Goal: Transaction & Acquisition: Purchase product/service

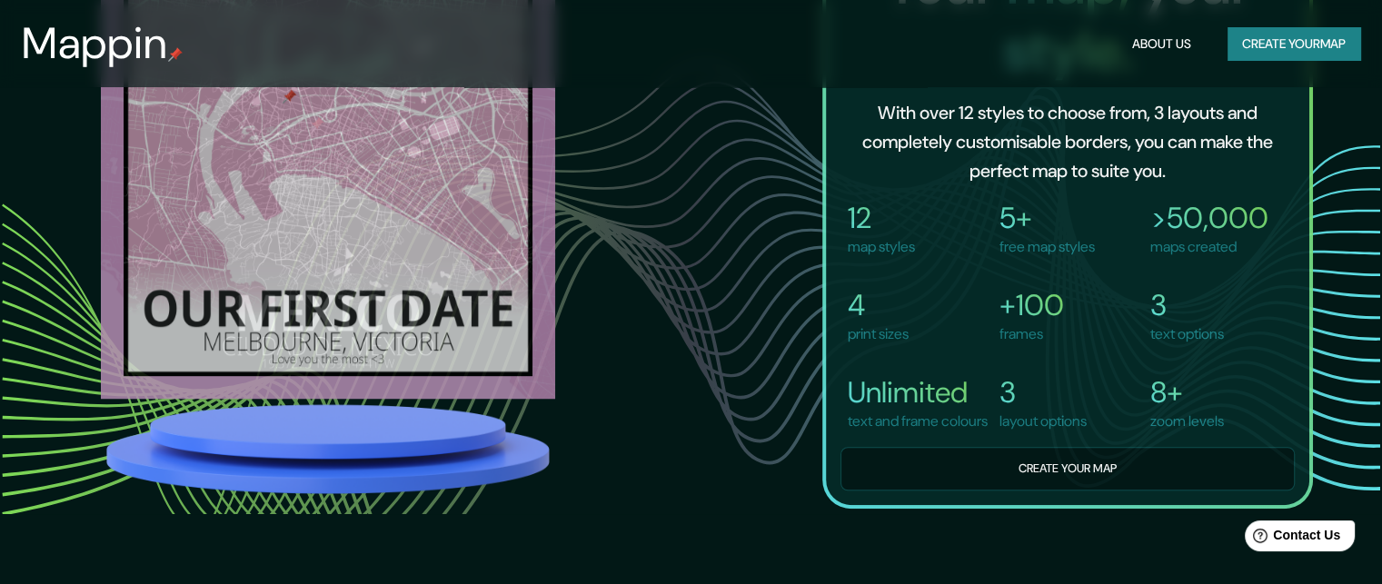
scroll to position [1091, 0]
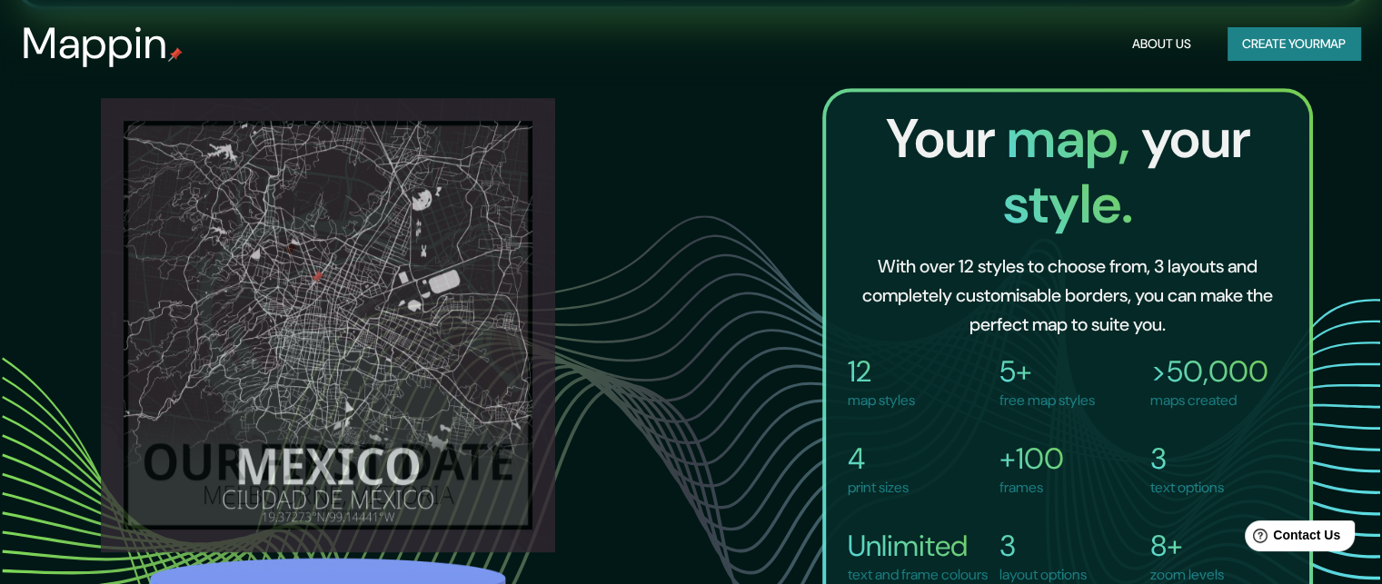
click at [1257, 43] on button "Create your map" at bounding box center [1294, 44] width 133 height 34
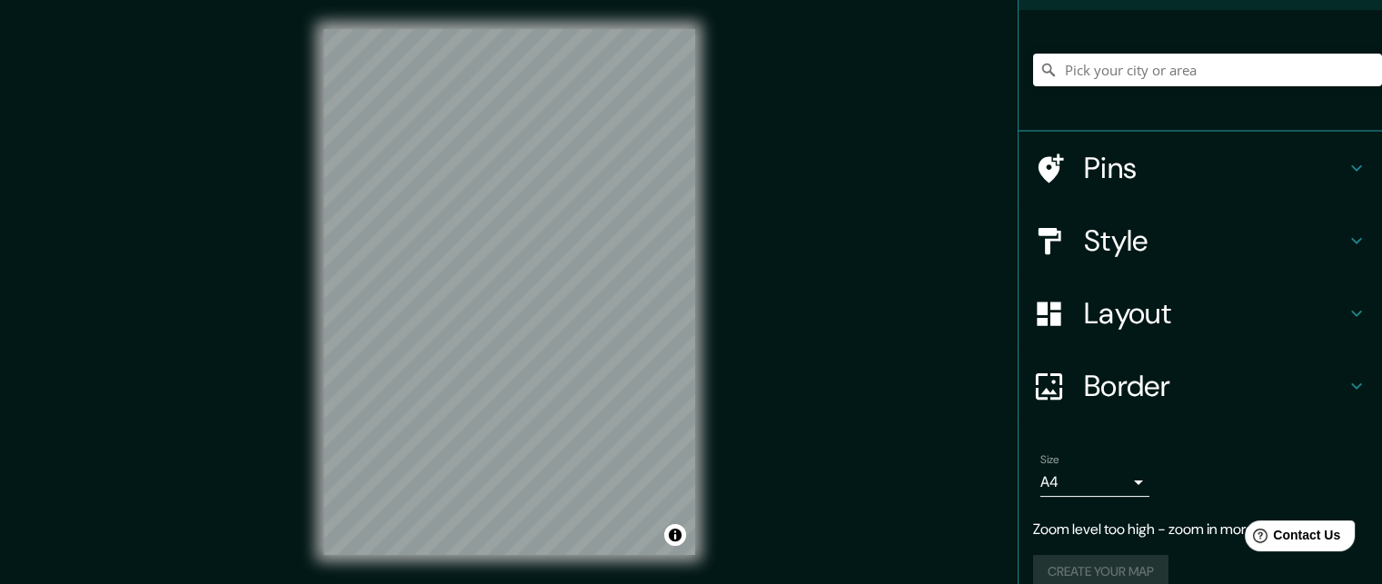
scroll to position [145, 0]
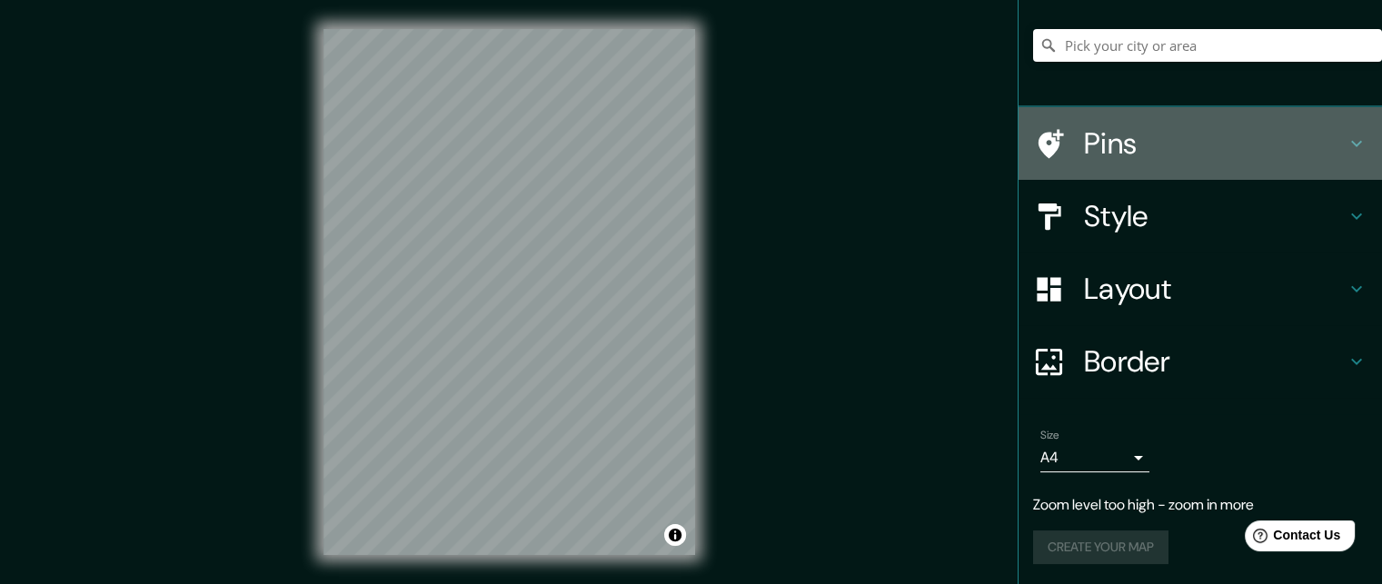
click at [1346, 137] on icon at bounding box center [1357, 144] width 22 height 22
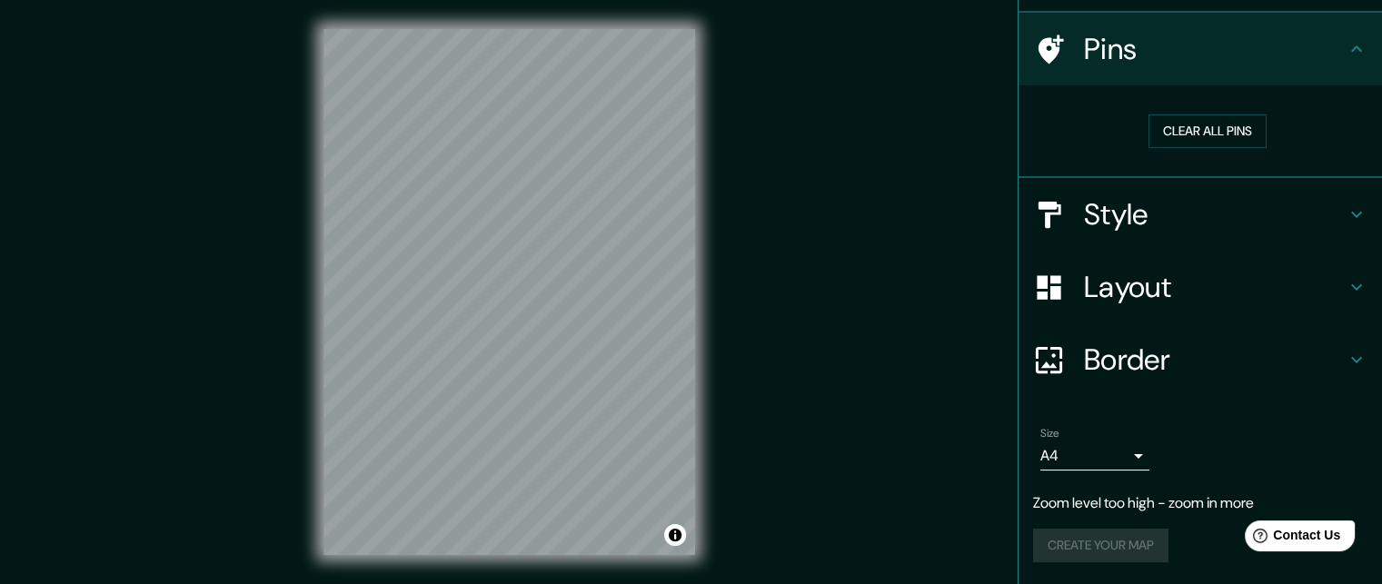
scroll to position [118, 0]
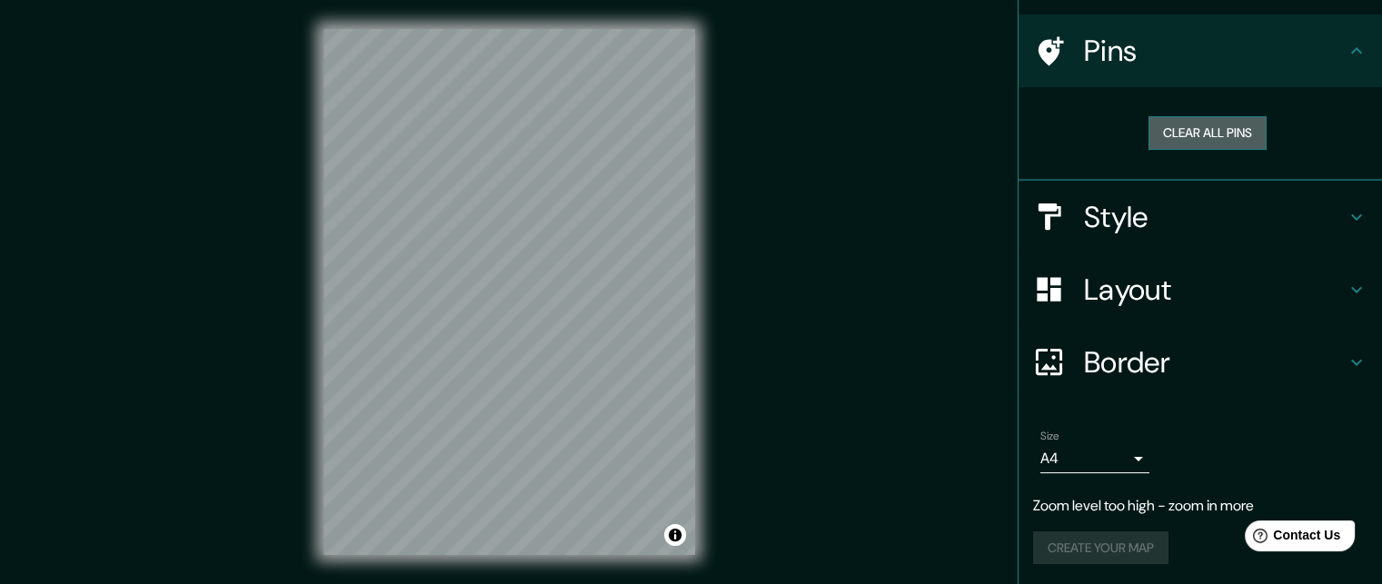
click at [1223, 134] on button "Clear all pins" at bounding box center [1208, 133] width 118 height 34
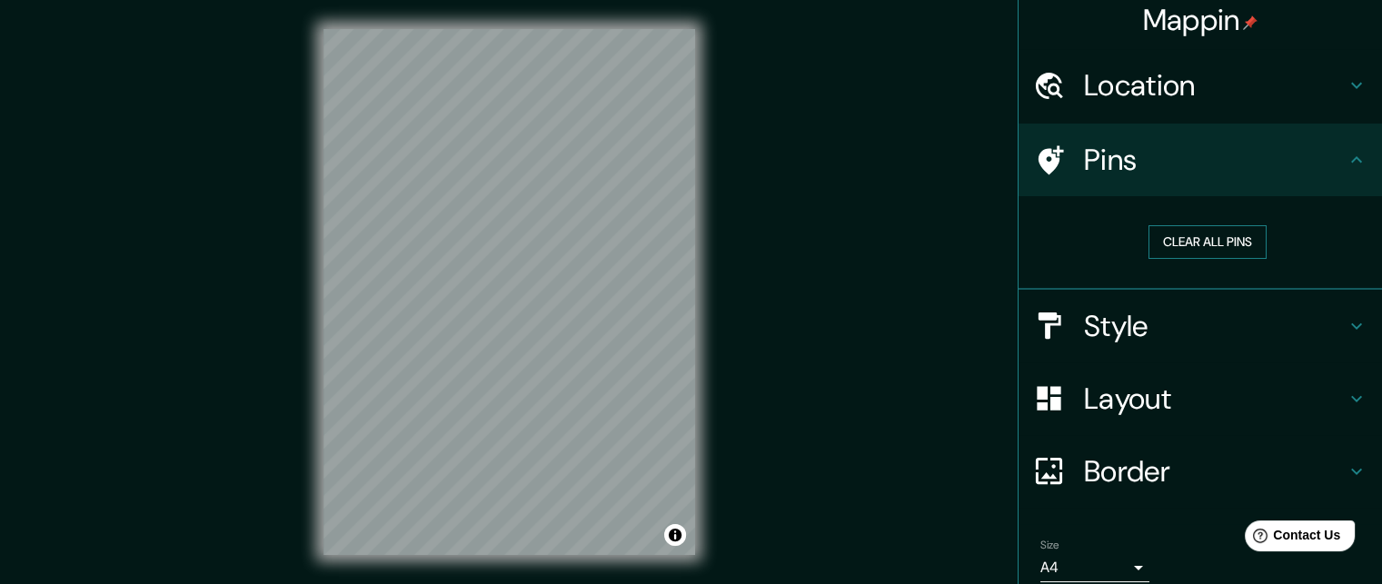
scroll to position [0, 0]
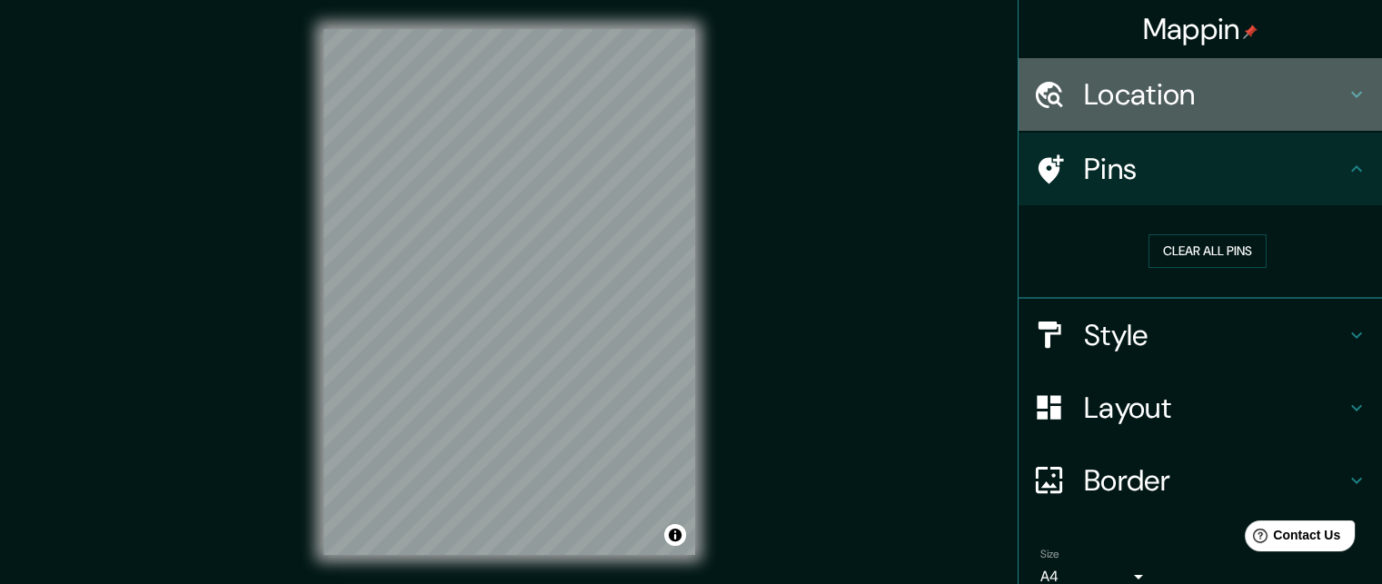
click at [1315, 94] on h4 "Location" at bounding box center [1215, 94] width 262 height 36
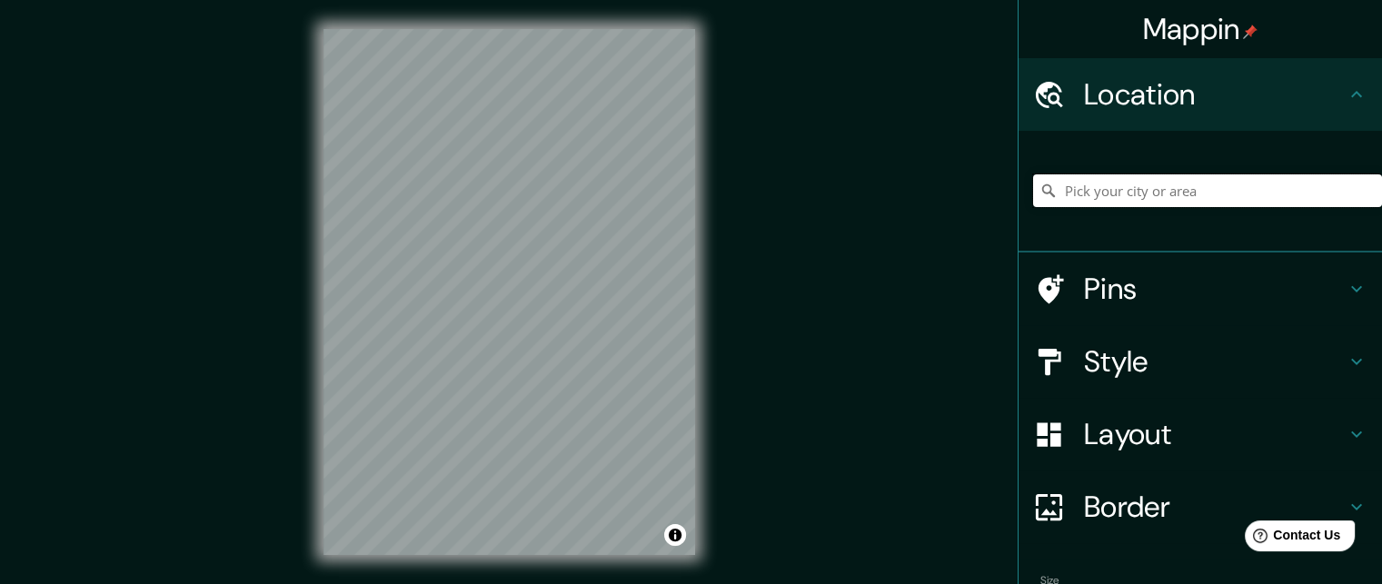
click at [1127, 202] on input "Pick your city or area" at bounding box center [1207, 190] width 349 height 33
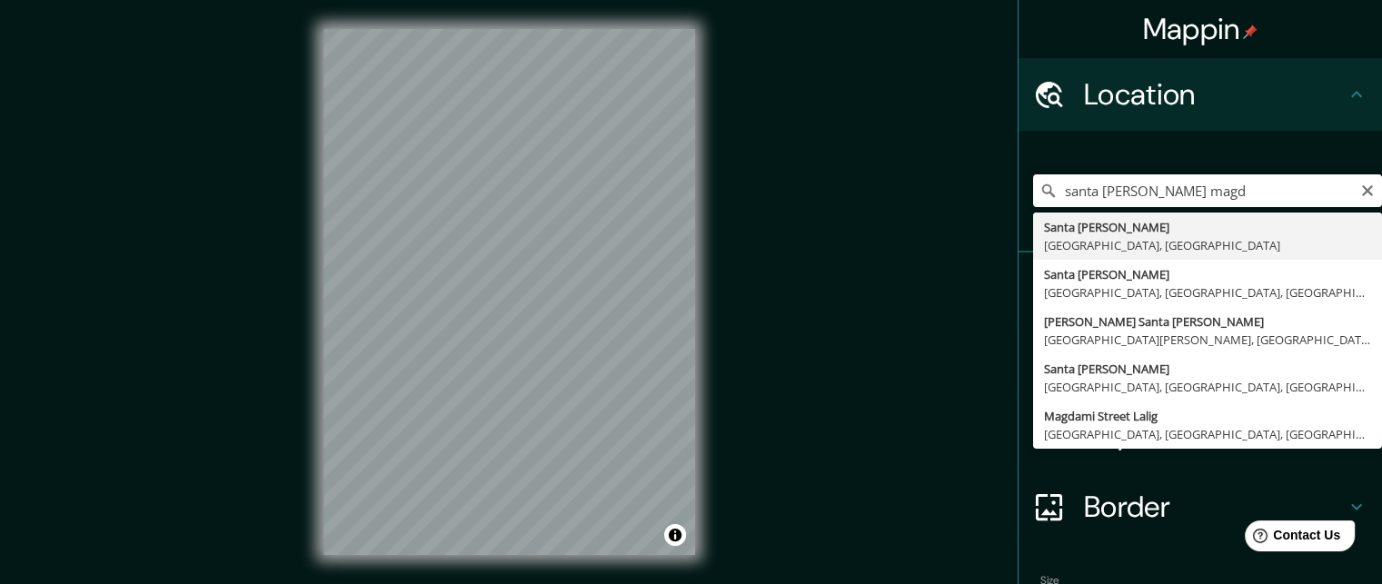
type input "[GEOGRAPHIC_DATA][PERSON_NAME], [GEOGRAPHIC_DATA], [GEOGRAPHIC_DATA]"
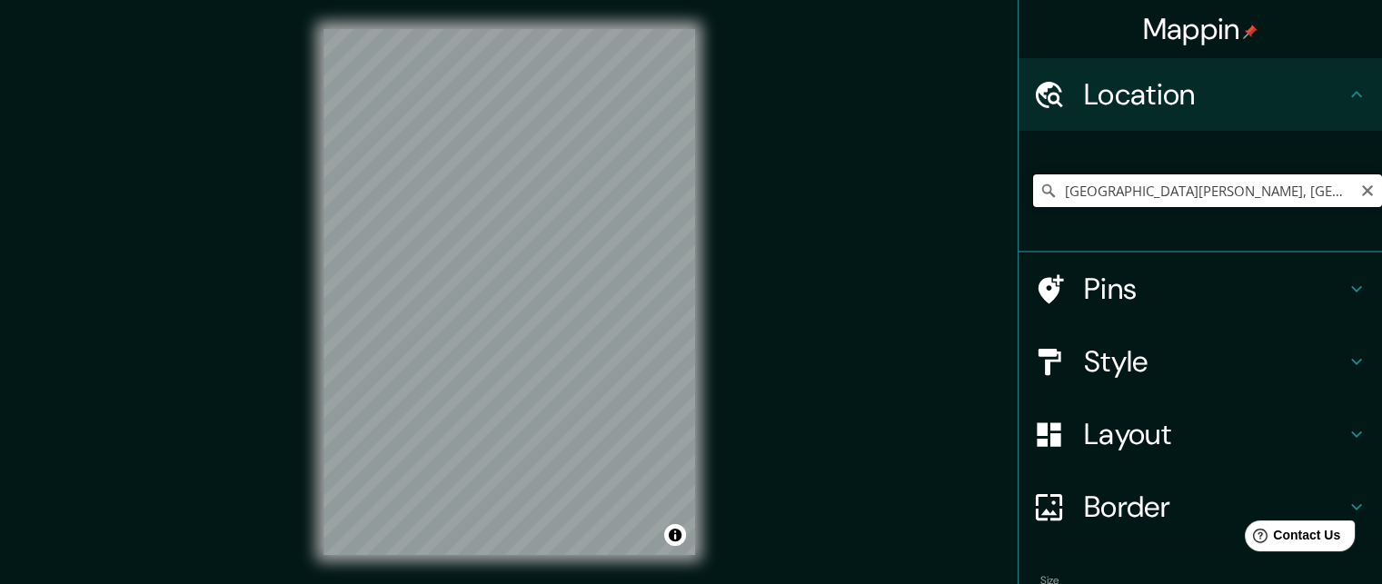
click at [1313, 195] on input "[GEOGRAPHIC_DATA][PERSON_NAME], [GEOGRAPHIC_DATA], [GEOGRAPHIC_DATA]" at bounding box center [1207, 190] width 349 height 33
click at [1254, 277] on h4 "Pins" at bounding box center [1215, 289] width 262 height 36
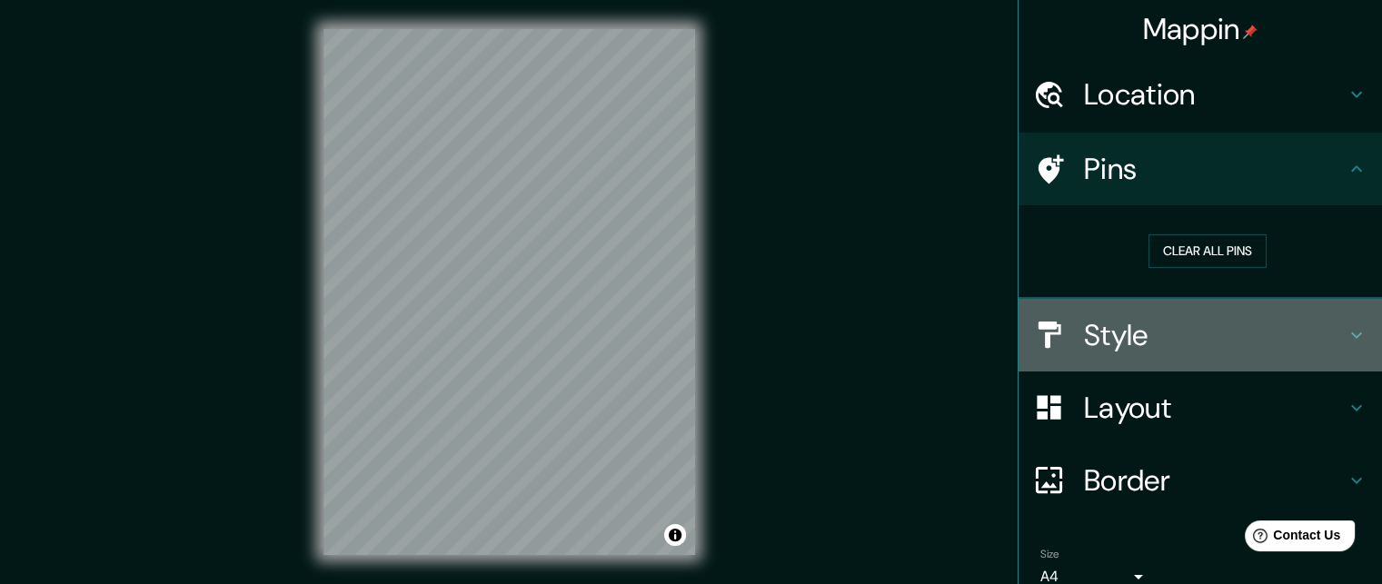
click at [1164, 344] on h4 "Style" at bounding box center [1215, 335] width 262 height 36
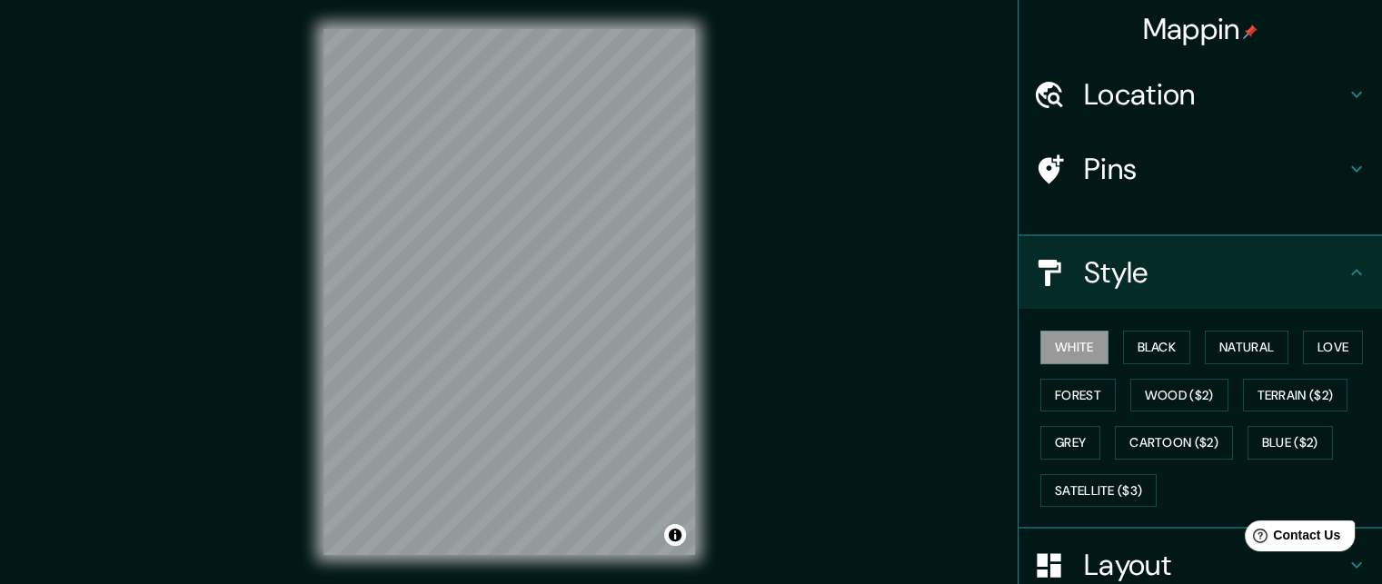
scroll to position [82, 0]
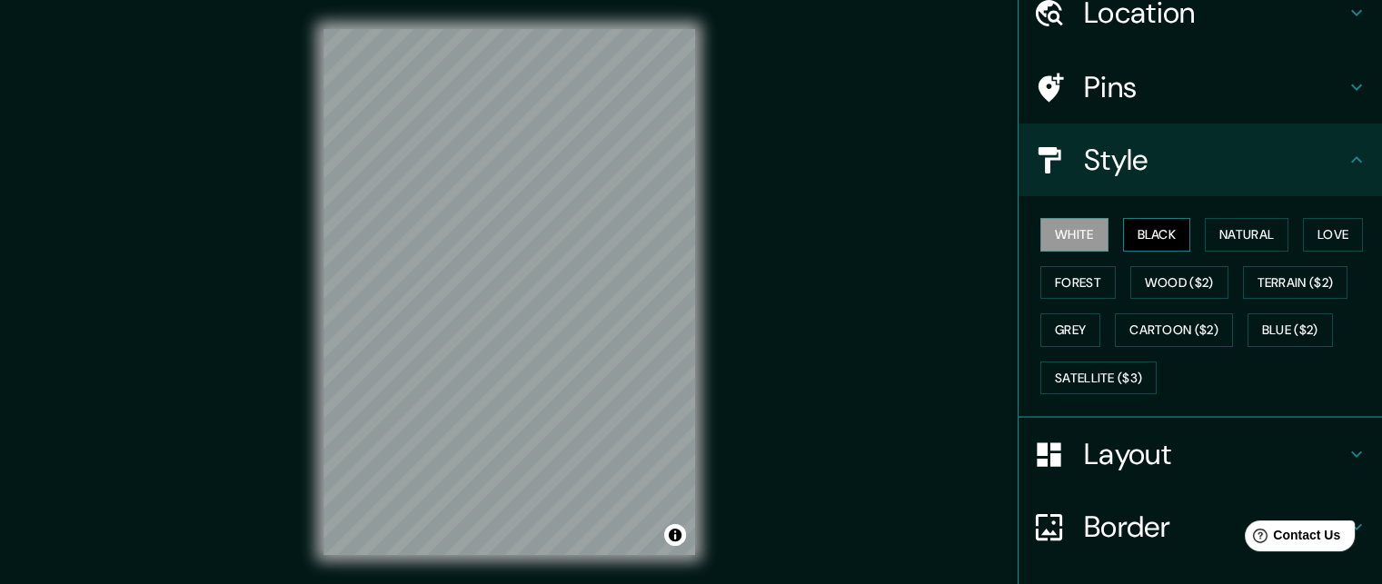
click at [1123, 235] on button "Black" at bounding box center [1157, 235] width 68 height 34
click at [1205, 221] on button "Natural" at bounding box center [1247, 235] width 84 height 34
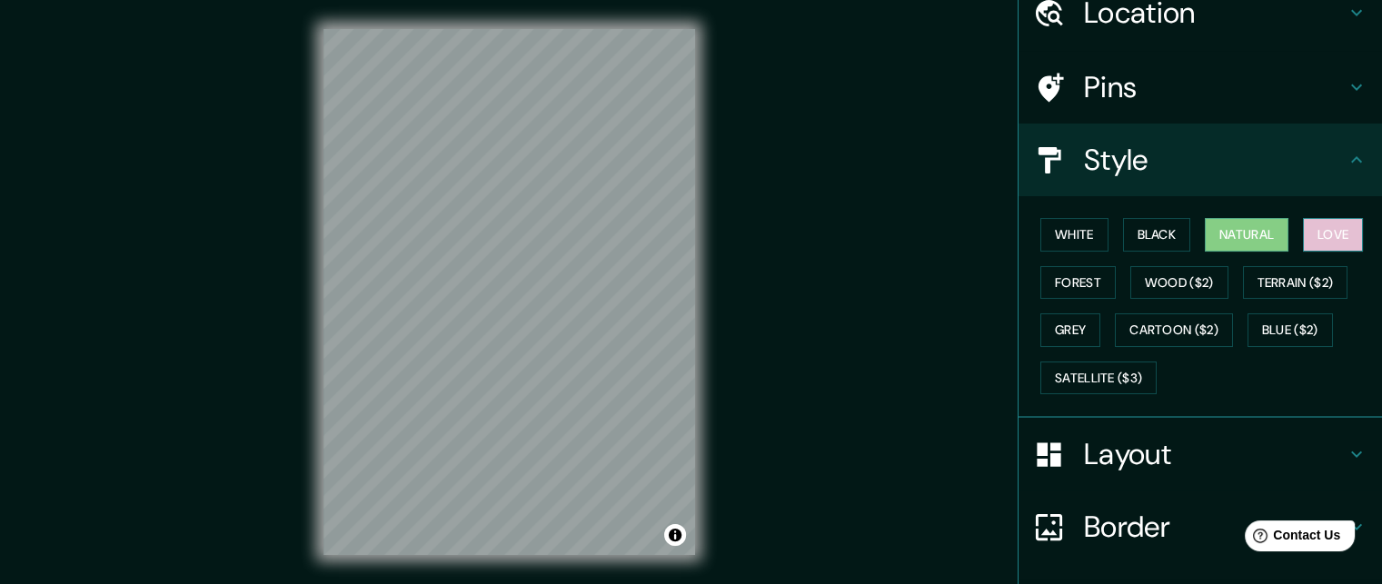
click at [1312, 245] on button "Love" at bounding box center [1333, 235] width 60 height 34
click at [1084, 287] on button "Forest" at bounding box center [1078, 283] width 75 height 34
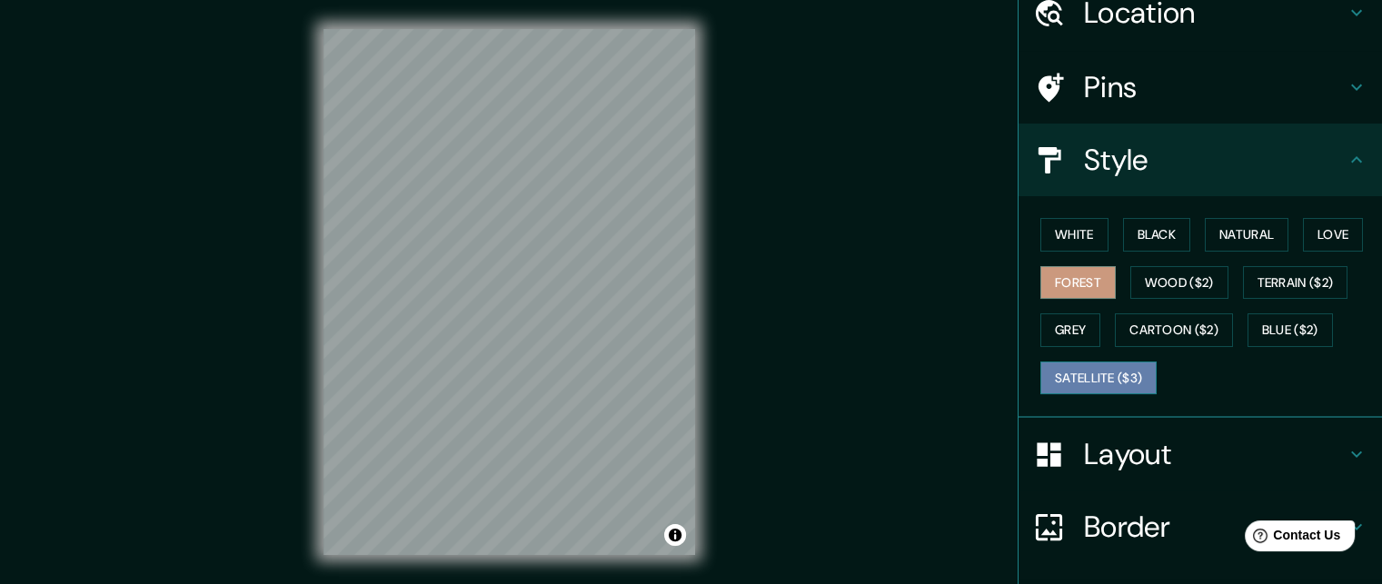
click at [1093, 383] on button "Satellite ($3)" at bounding box center [1099, 379] width 116 height 34
click at [1057, 349] on div "White Black Natural Love Forest Wood ($2) Terrain ($2) Grey Cartoon ($2) Blue (…" at bounding box center [1207, 306] width 349 height 191
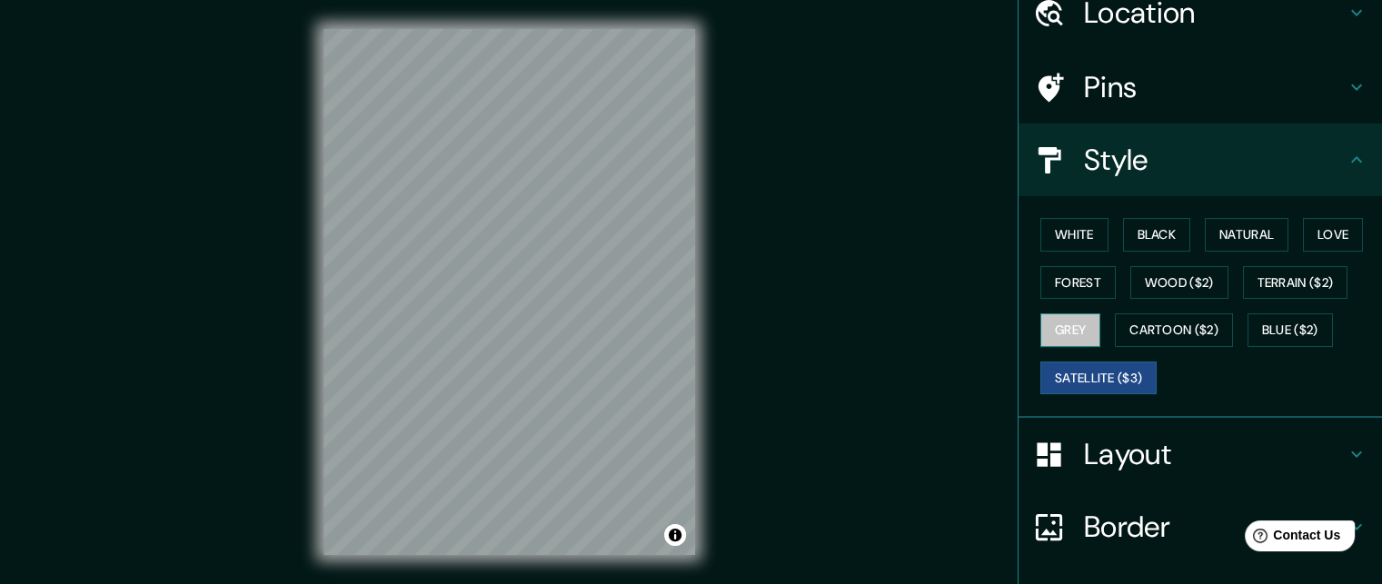
click at [1054, 328] on button "Grey" at bounding box center [1071, 331] width 60 height 34
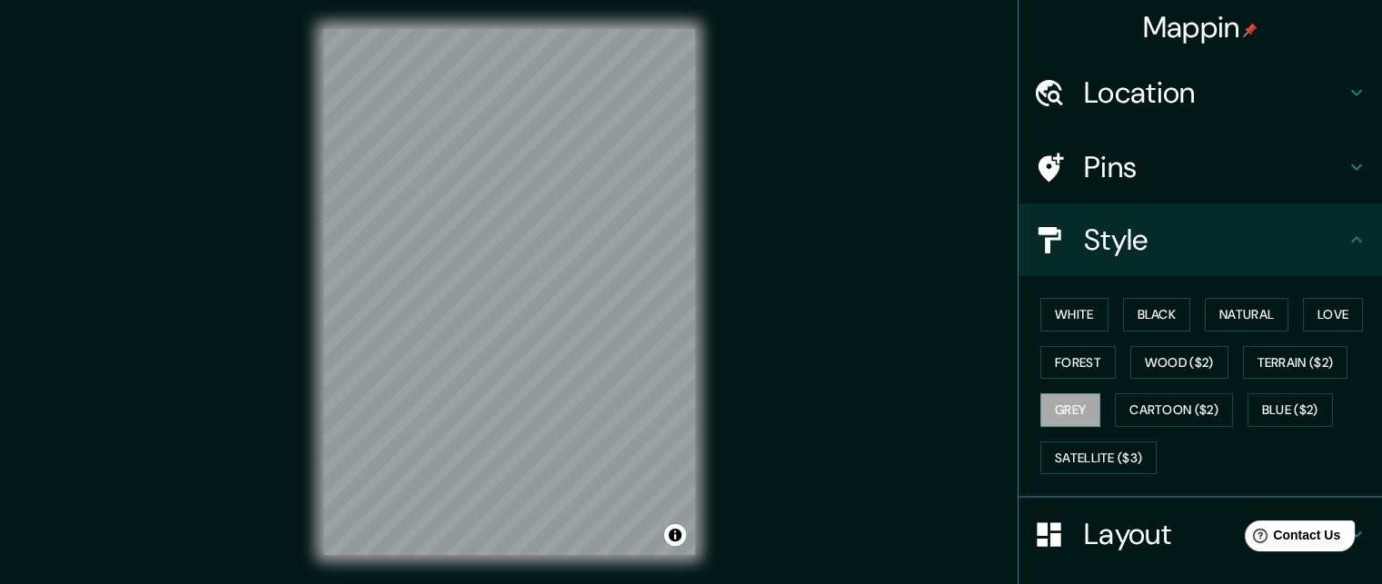
scroll to position [0, 0]
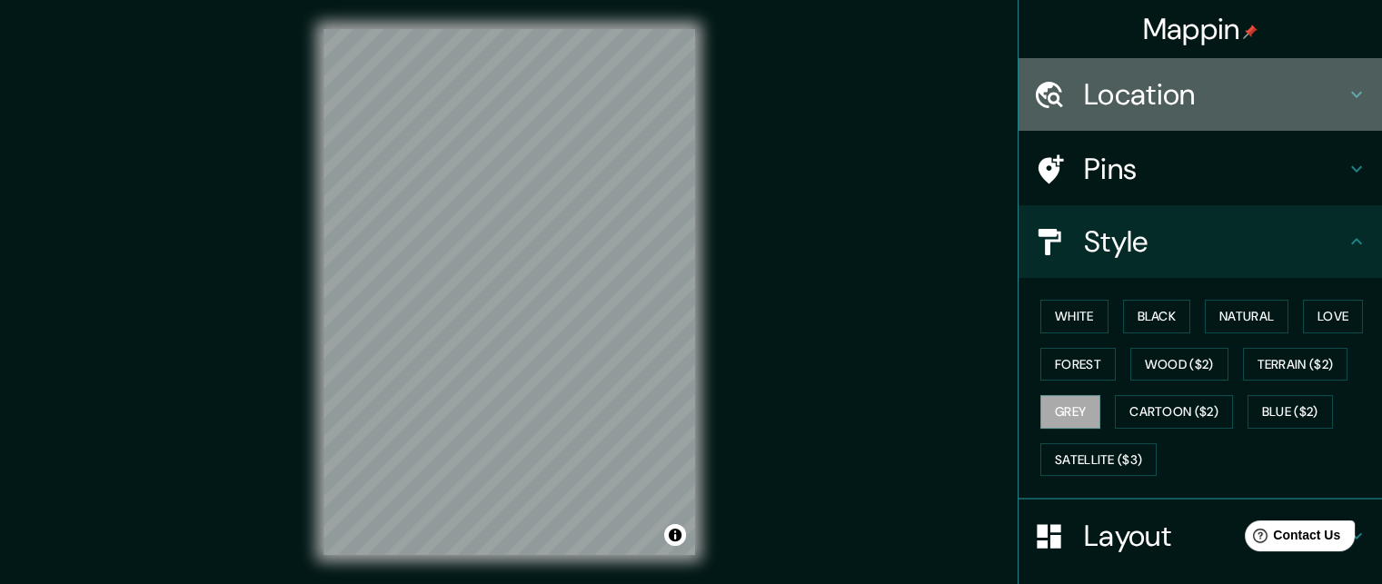
click at [1203, 100] on h4 "Location" at bounding box center [1215, 94] width 262 height 36
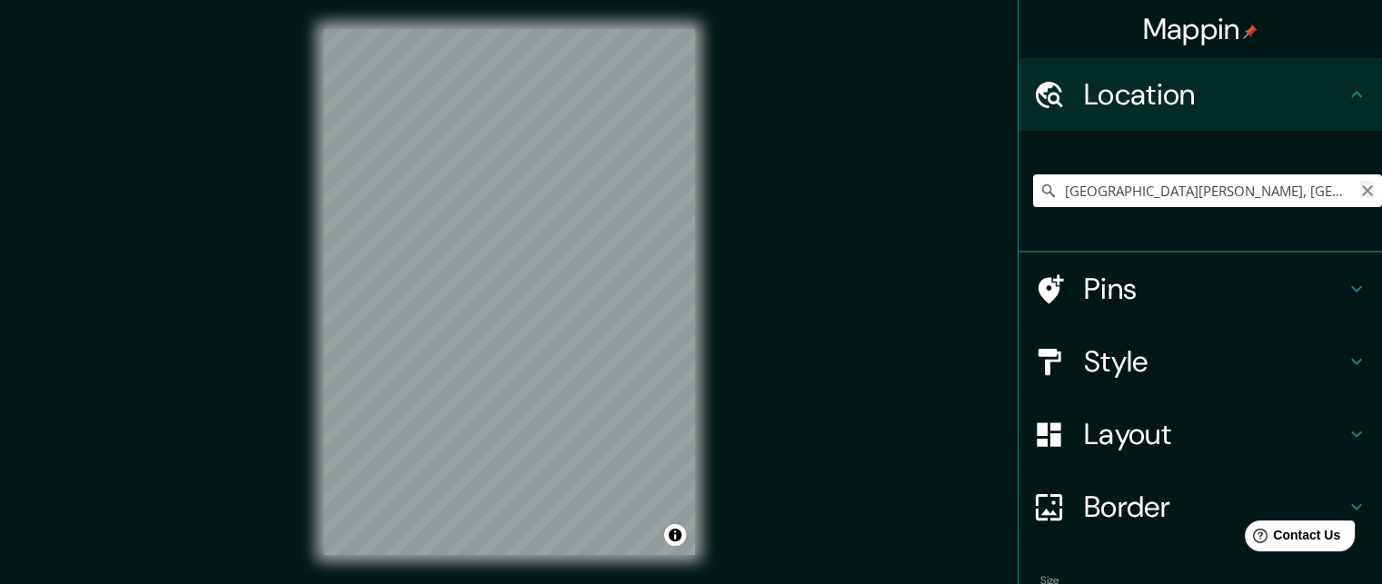
click at [1362, 194] on icon "Clear" at bounding box center [1367, 190] width 11 height 11
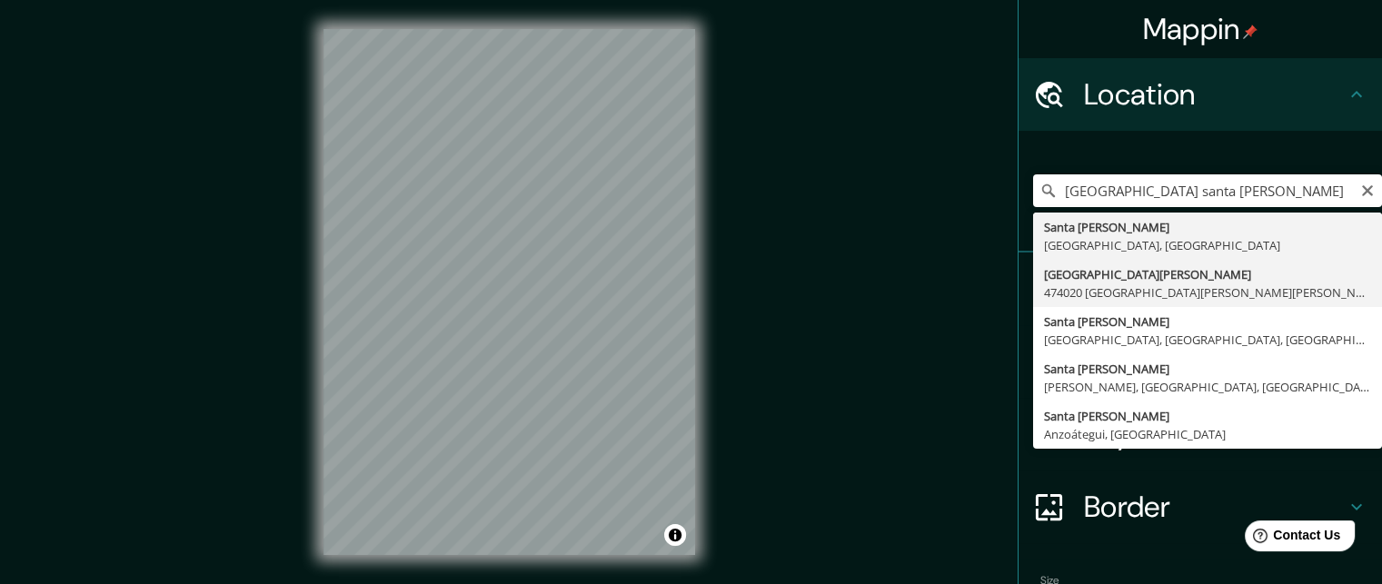
type input "[GEOGRAPHIC_DATA][PERSON_NAME][PERSON_NAME][PERSON_NAME], [GEOGRAPHIC_DATA]"
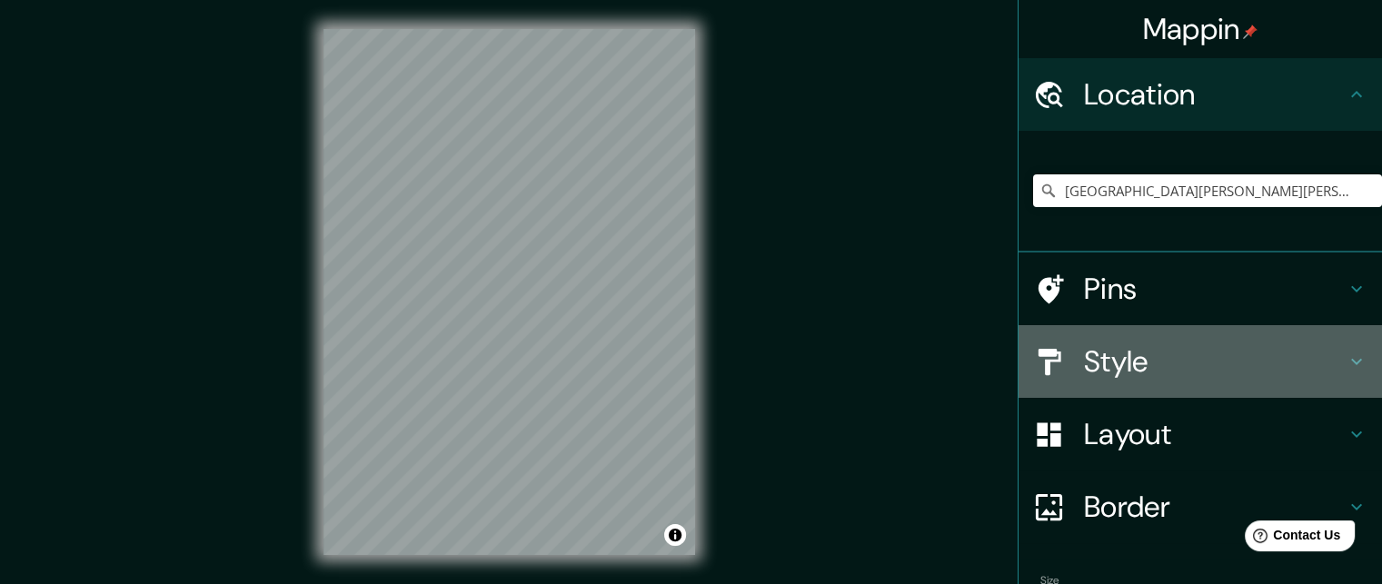
click at [1325, 354] on h4 "Style" at bounding box center [1215, 362] width 262 height 36
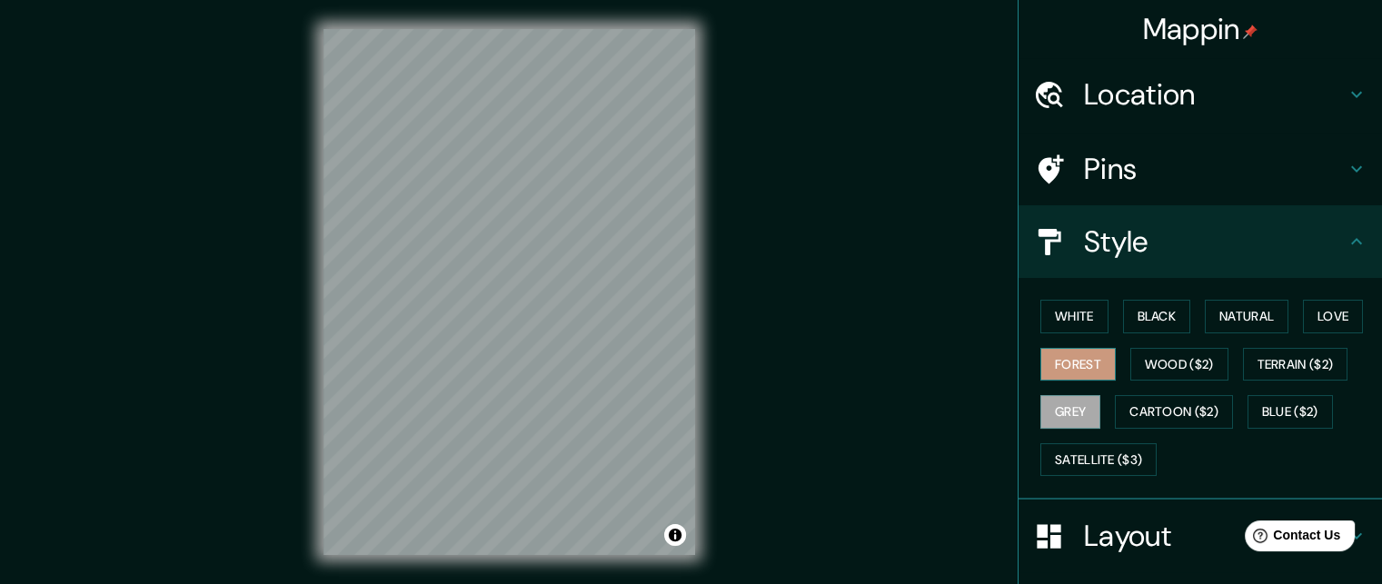
click at [1063, 353] on button "Forest" at bounding box center [1078, 365] width 75 height 34
click at [1090, 323] on button "White" at bounding box center [1075, 317] width 68 height 34
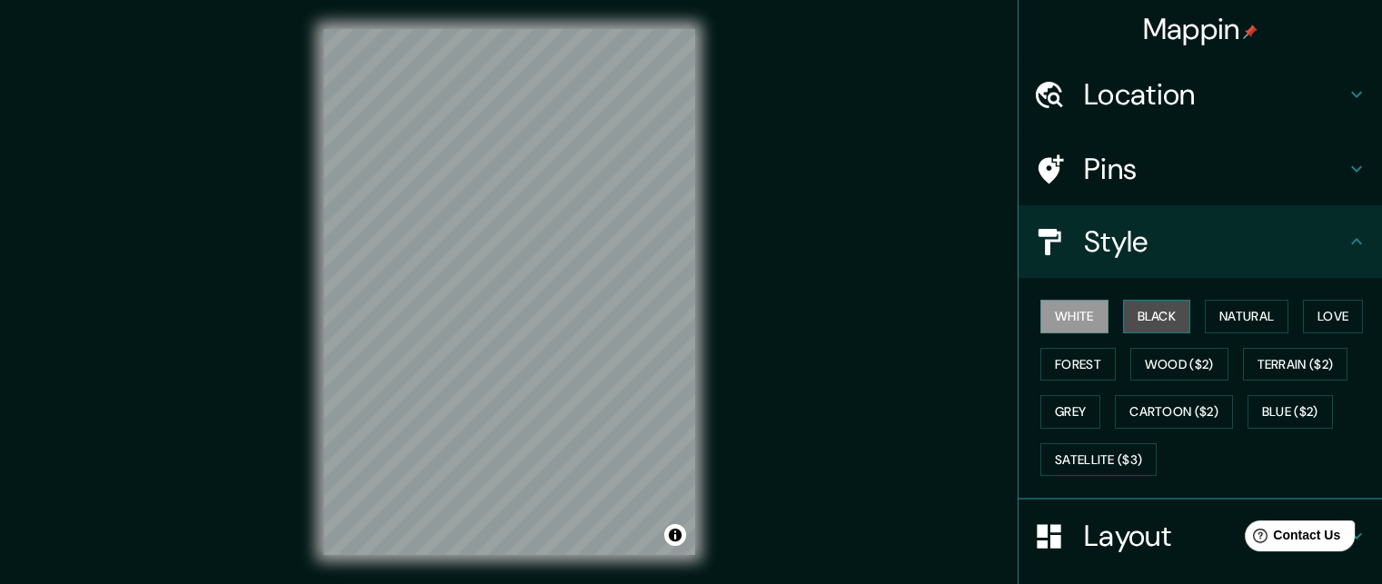
click at [1123, 318] on button "Black" at bounding box center [1157, 317] width 68 height 34
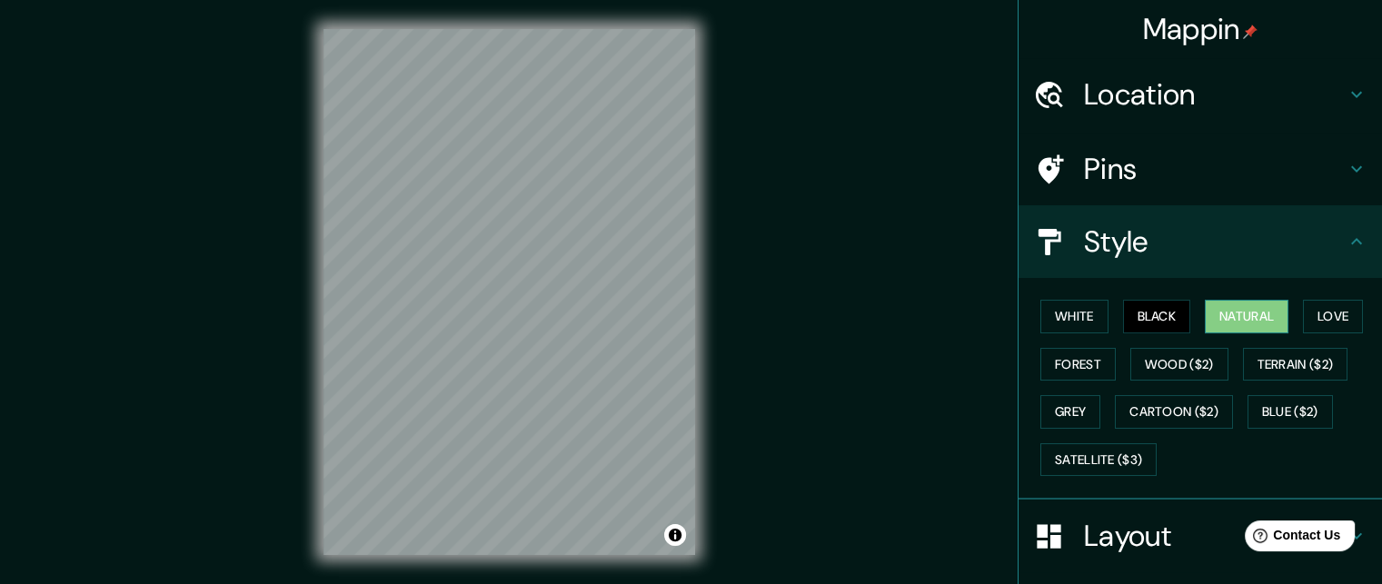
click at [1205, 321] on button "Natural" at bounding box center [1247, 317] width 84 height 34
click at [1314, 324] on button "Love" at bounding box center [1333, 317] width 60 height 34
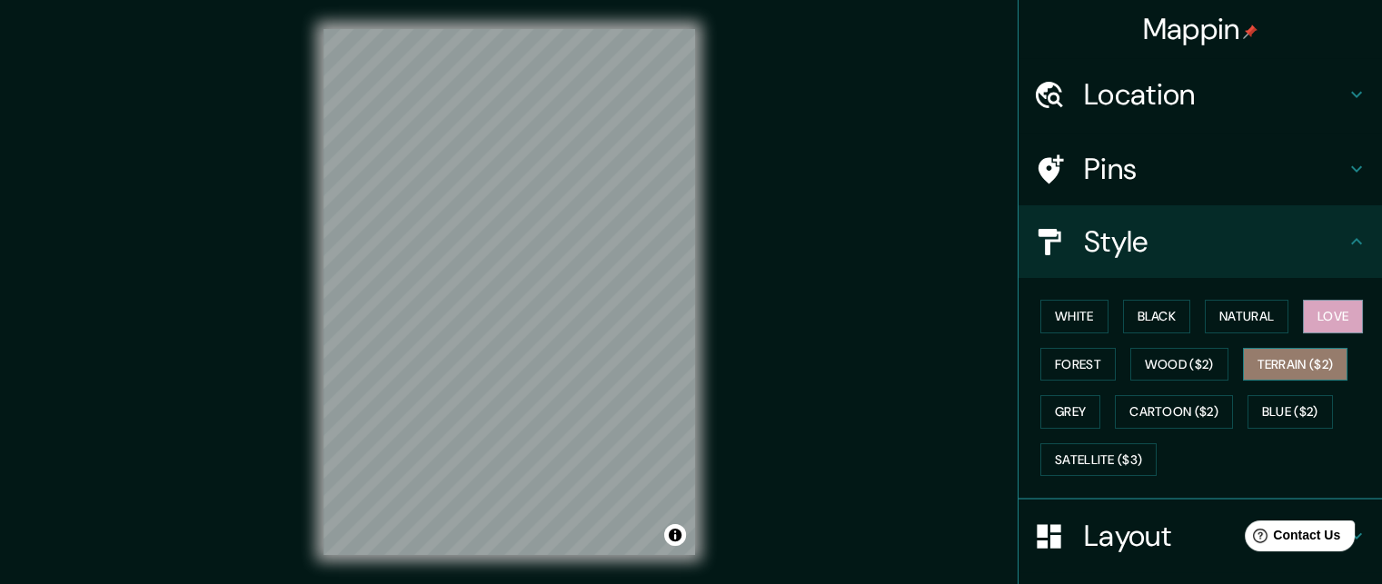
click at [1268, 366] on button "Terrain ($2)" at bounding box center [1295, 365] width 105 height 34
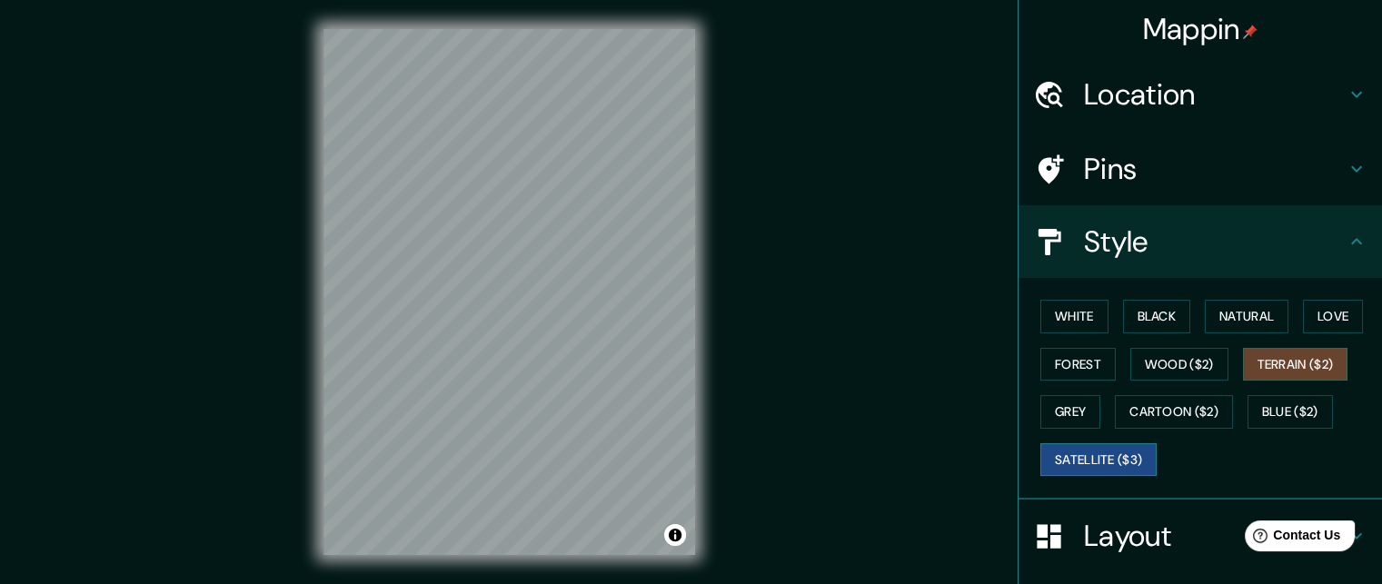
click at [1105, 451] on button "Satellite ($3)" at bounding box center [1099, 460] width 116 height 34
click at [1050, 406] on button "Grey" at bounding box center [1071, 412] width 60 height 34
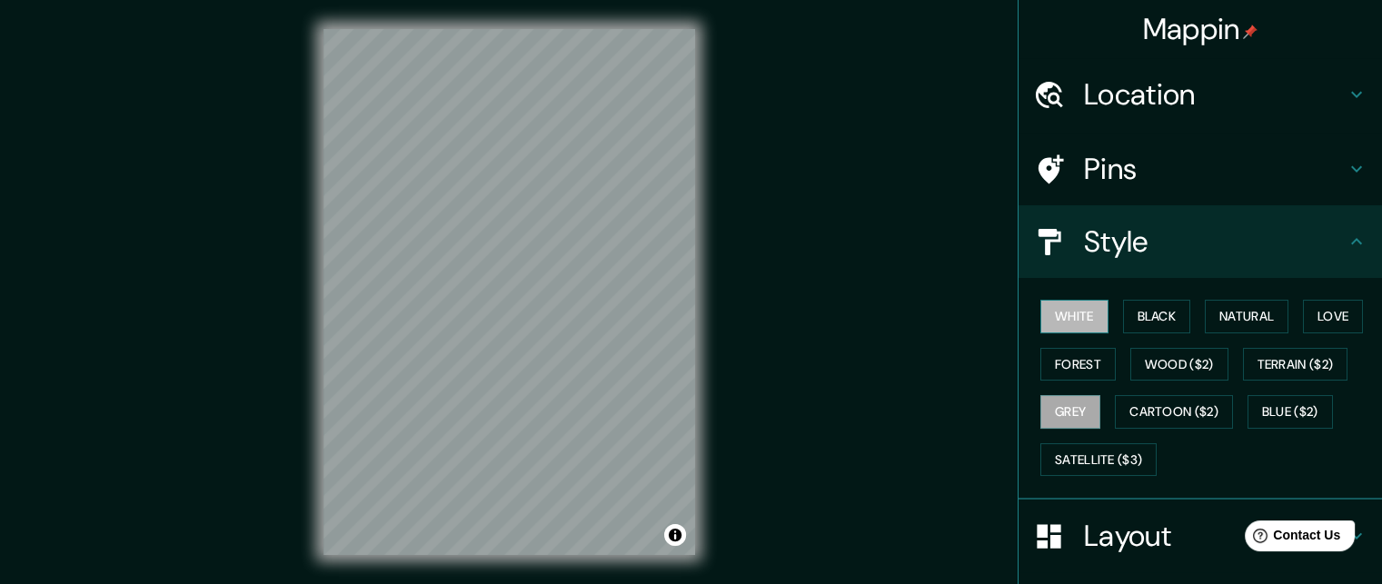
click at [1047, 315] on button "White" at bounding box center [1075, 317] width 68 height 34
